Goal: Task Accomplishment & Management: Complete application form

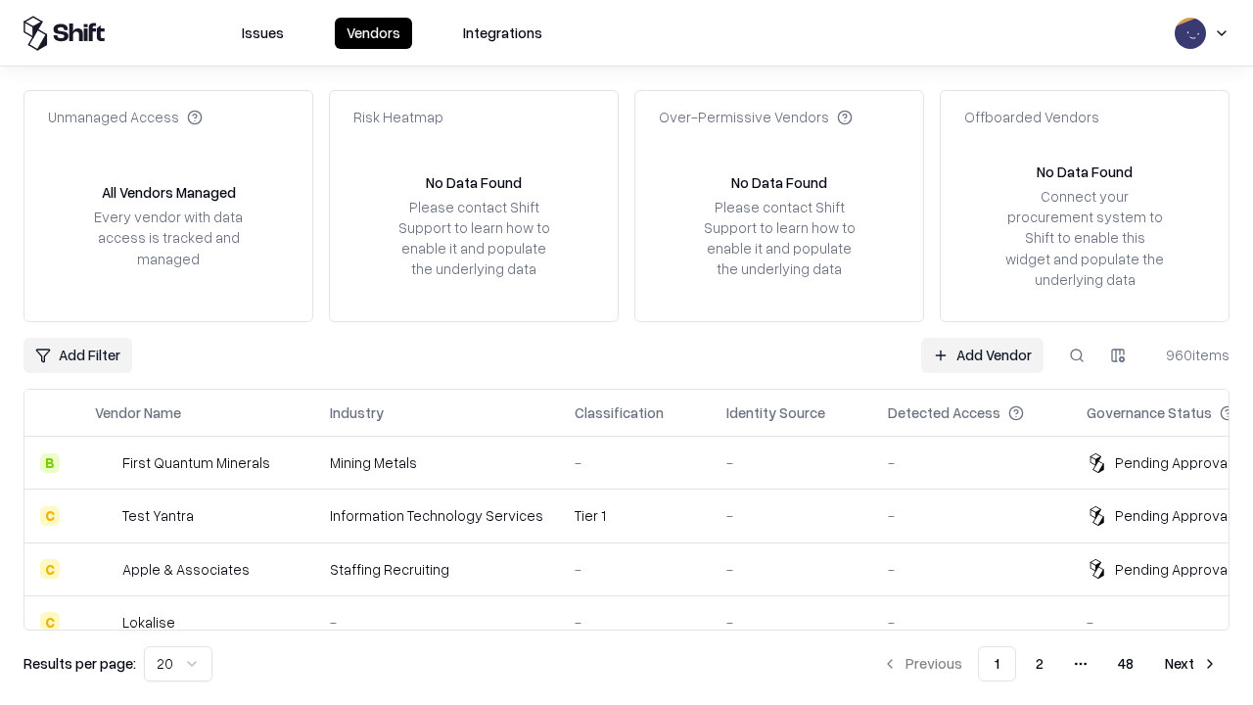
click at [982, 354] on link "Add Vendor" at bounding box center [982, 355] width 122 height 35
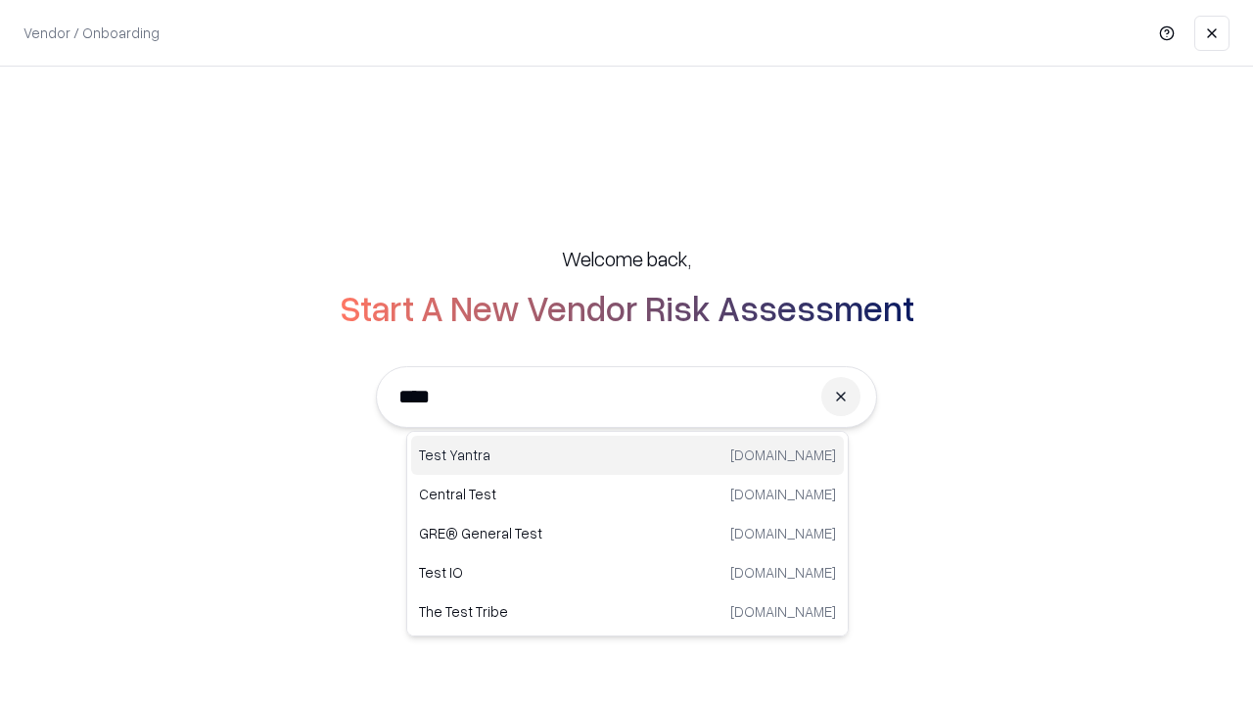
click at [628, 455] on div "Test Yantra [DOMAIN_NAME]" at bounding box center [627, 455] width 433 height 39
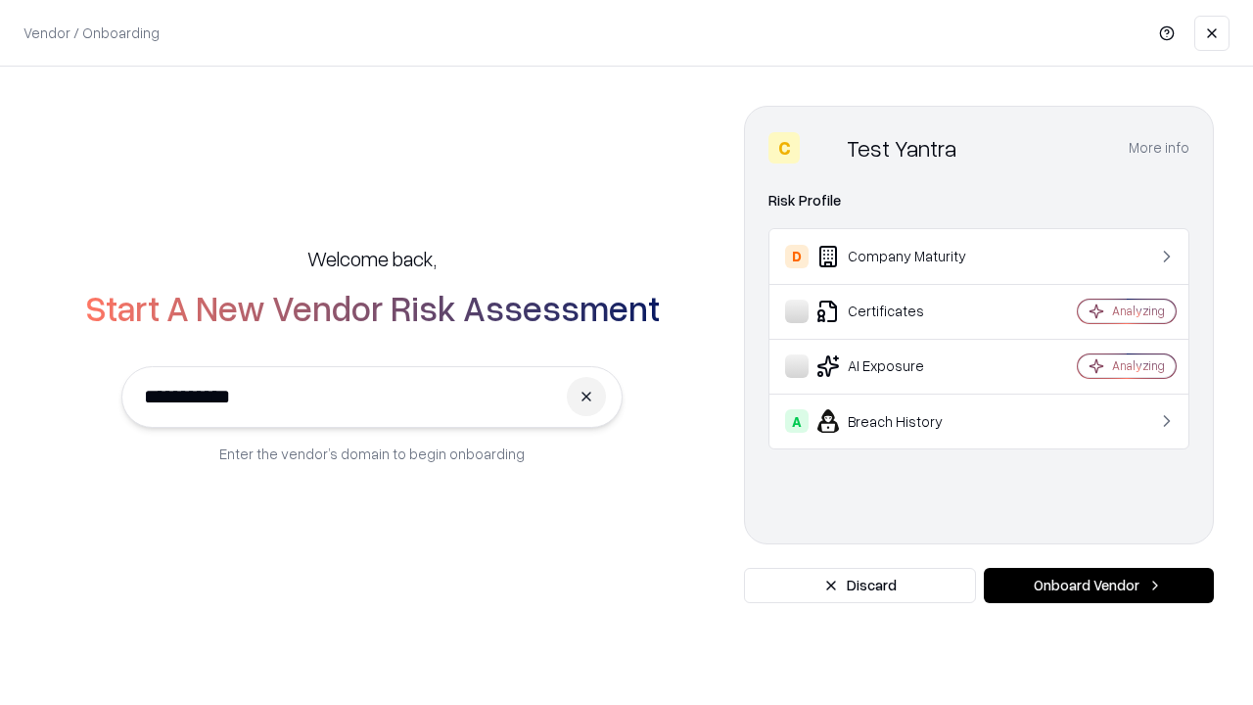
type input "**********"
click at [1099, 586] on button "Onboard Vendor" at bounding box center [1099, 585] width 230 height 35
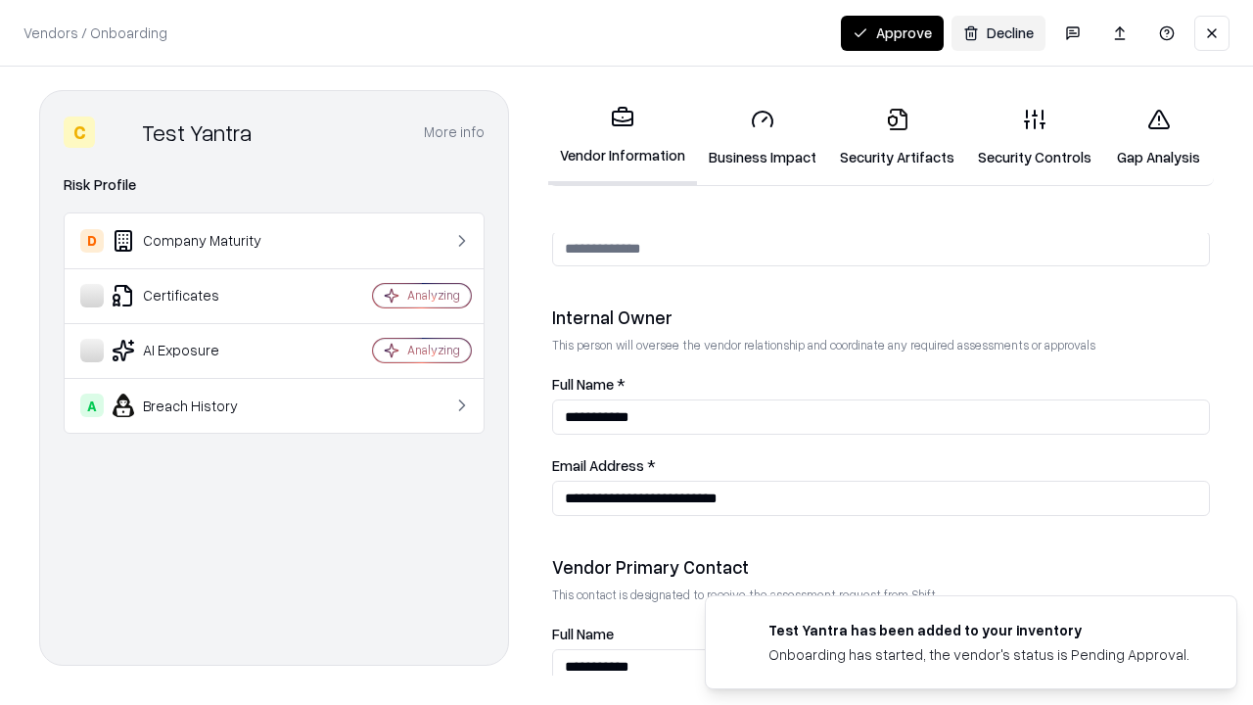
scroll to position [1014, 0]
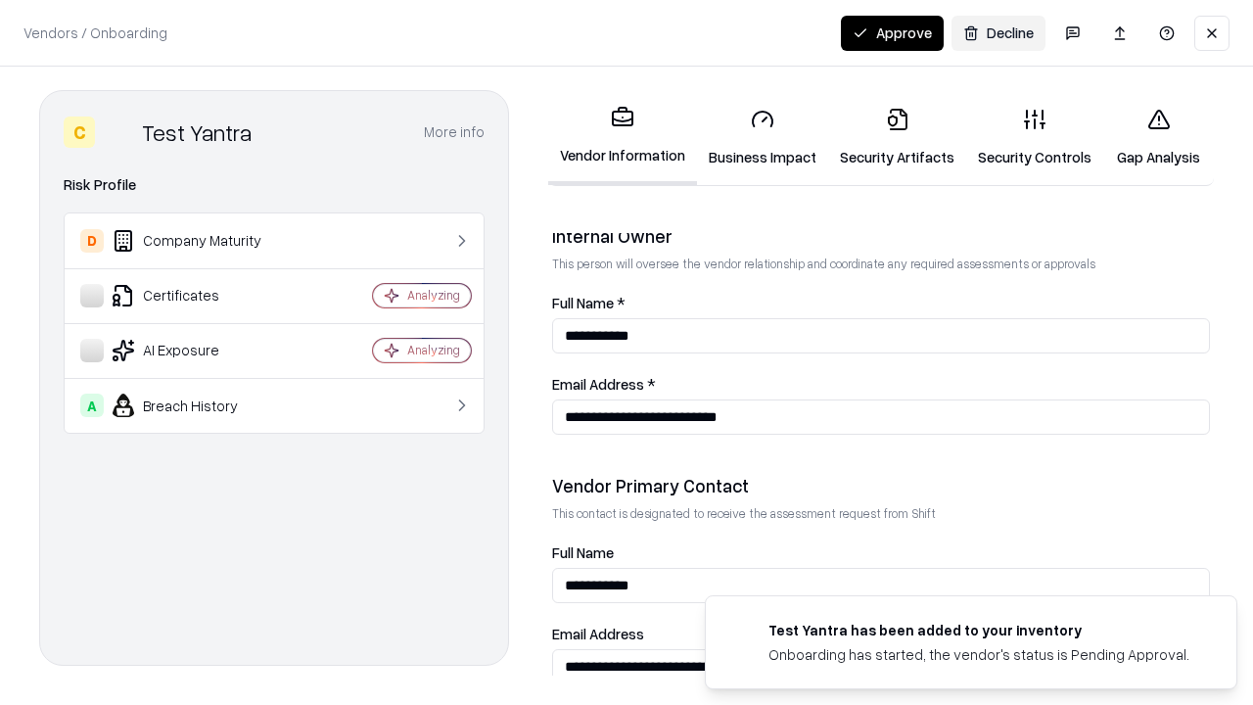
click at [763, 137] on link "Business Impact" at bounding box center [762, 137] width 131 height 91
click at [897, 137] on link "Security Artifacts" at bounding box center [897, 137] width 138 height 91
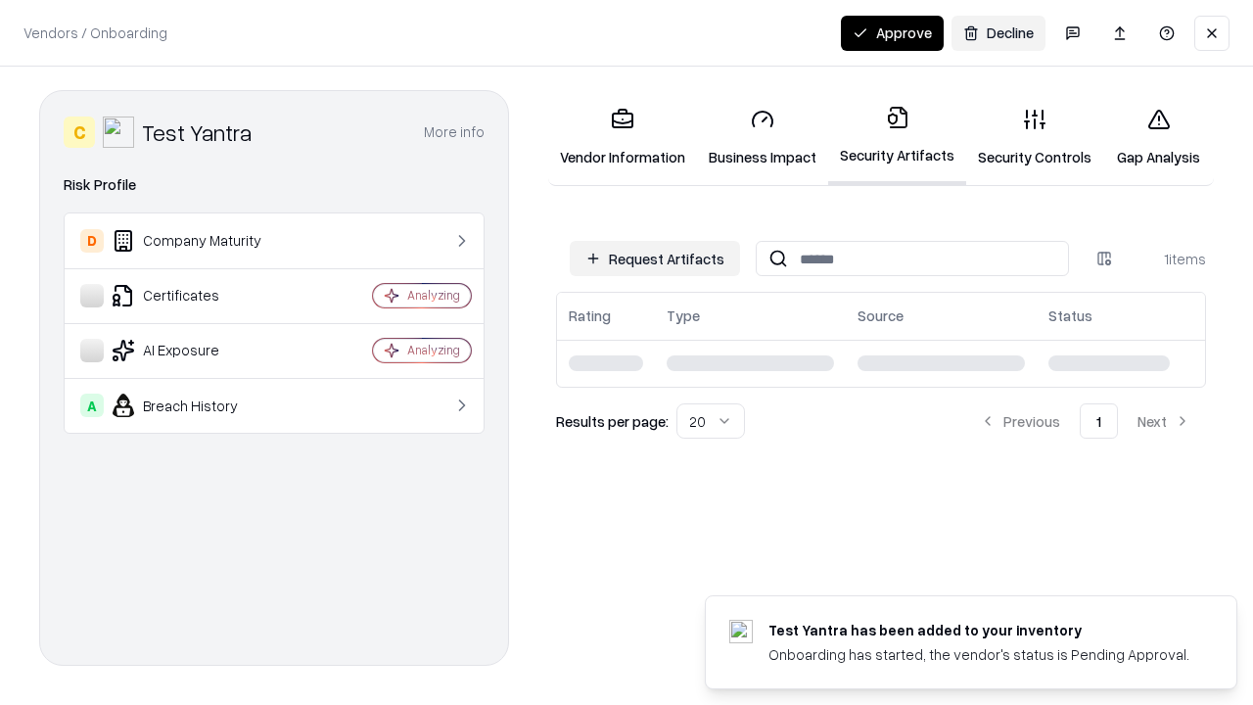
click at [655, 259] on button "Request Artifacts" at bounding box center [655, 258] width 170 height 35
